Goal: Information Seeking & Learning: Check status

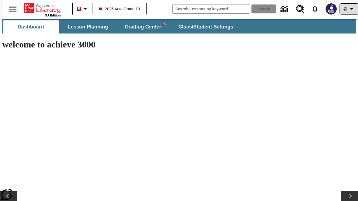
click at [348, 9] on icon "Profile/Settings" at bounding box center [351, 9] width 7 height 7
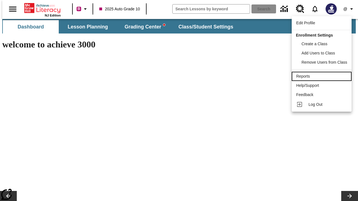
click at [322, 76] on div "Reports" at bounding box center [321, 77] width 51 height 6
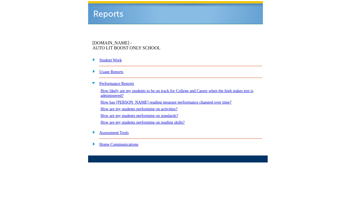
click at [150, 120] on link "How are my students performing on reading skills?" at bounding box center [142, 122] width 84 height 4
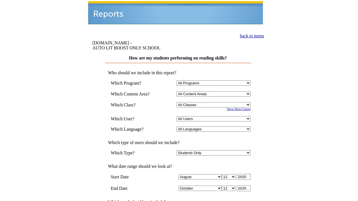
select select "4"
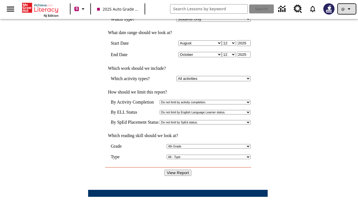
click at [347, 9] on icon "Profile/Settings" at bounding box center [349, 9] width 7 height 7
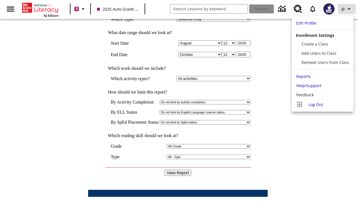
scroll to position [0, 0]
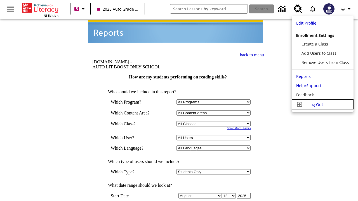
click at [322, 105] on span "Log Out" at bounding box center [315, 104] width 15 height 5
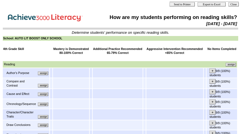
click at [45, 75] on input "assign" at bounding box center [43, 74] width 10 height 4
